Goal: Task Accomplishment & Management: Use online tool/utility

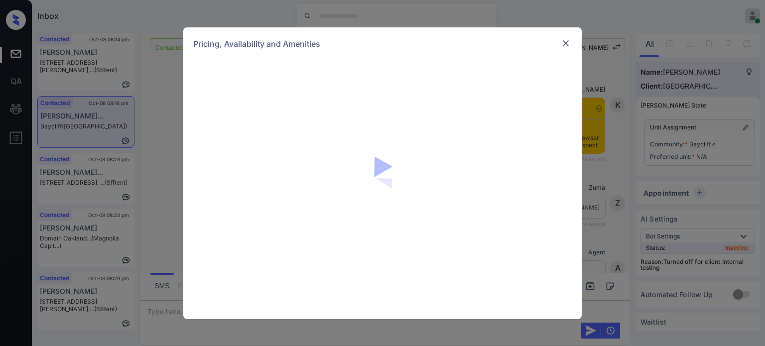
scroll to position [2779, 0]
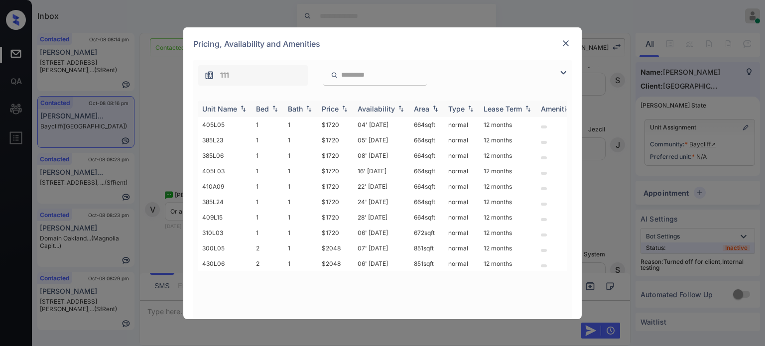
click at [334, 113] on th "Price" at bounding box center [336, 109] width 36 height 16
click at [376, 127] on td "04' [DATE]" at bounding box center [381, 124] width 56 height 15
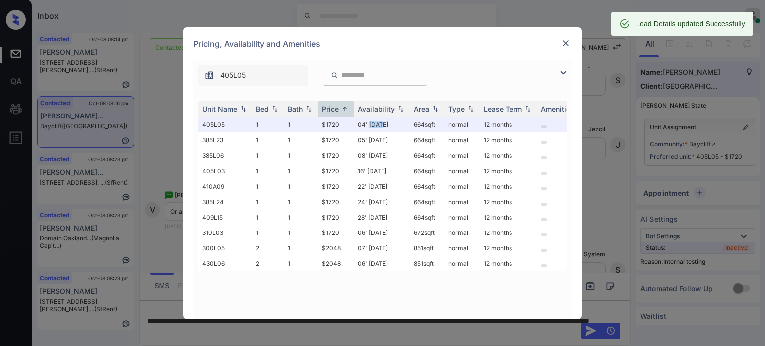
click at [563, 44] on img at bounding box center [565, 43] width 10 height 10
